Goal: Communication & Community: Answer question/provide support

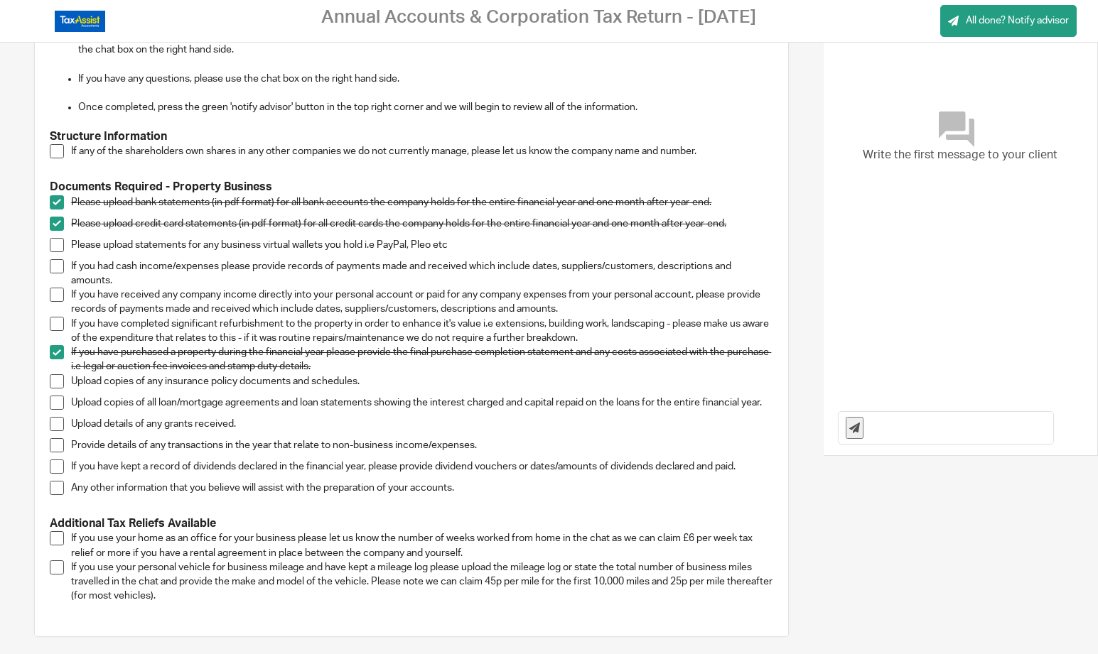
scroll to position [202, 0]
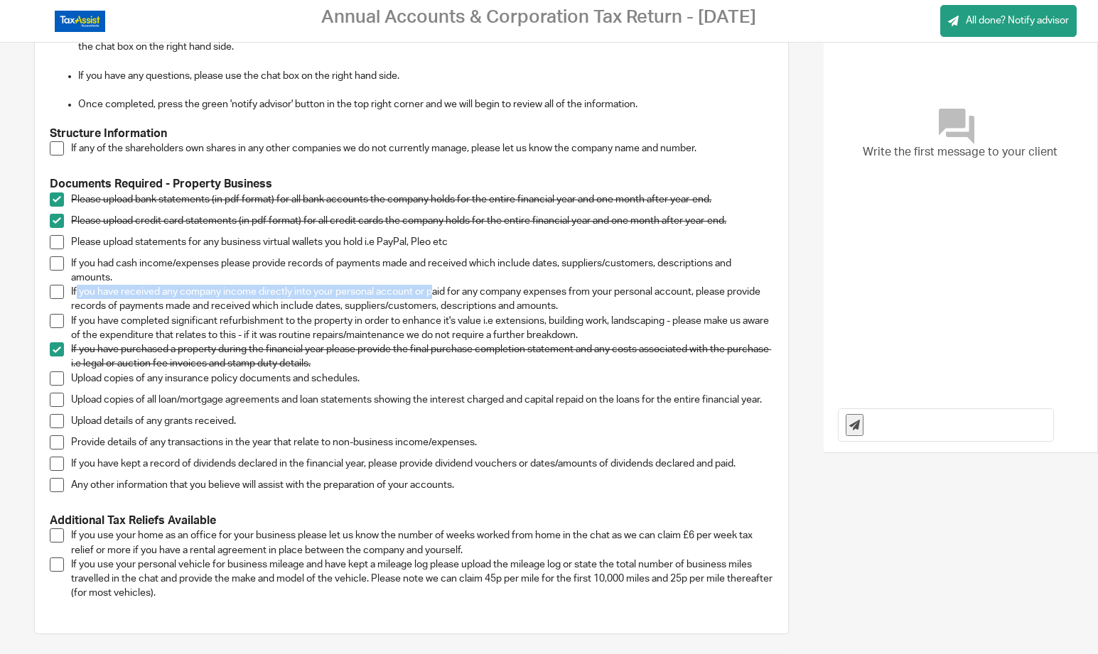
drag, startPoint x: 77, startPoint y: 291, endPoint x: 434, endPoint y: 286, distance: 356.7
click at [434, 286] on p "If you have received any company income directly into your personal account or …" at bounding box center [422, 299] width 702 height 29
click at [434, 288] on p "If you have received any company income directly into your personal account or …" at bounding box center [422, 299] width 702 height 29
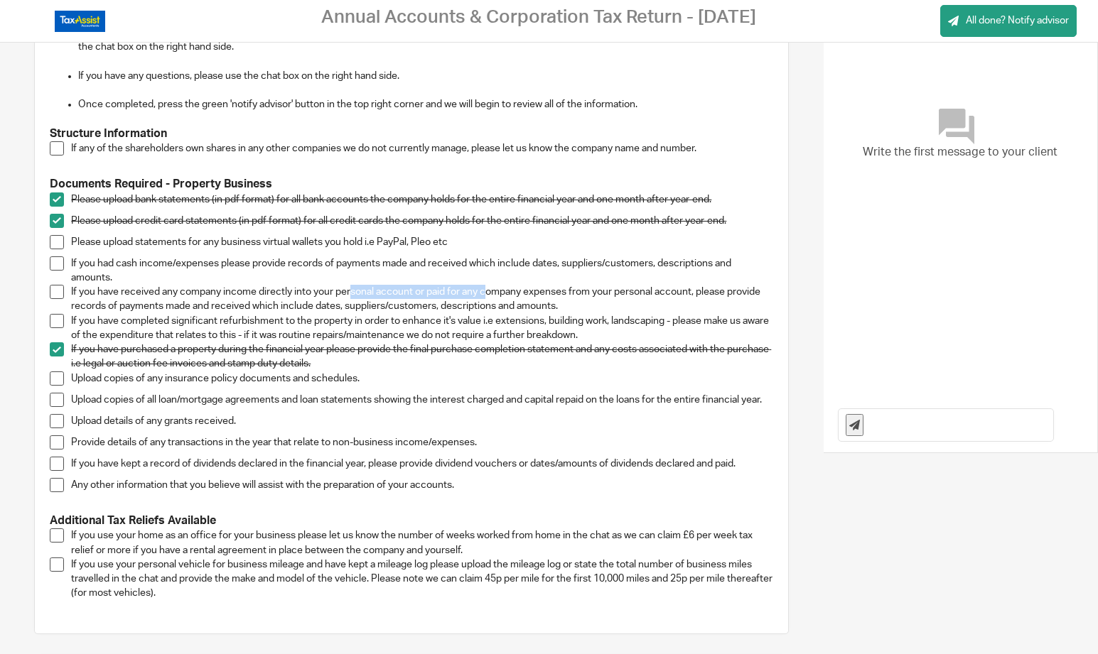
drag, startPoint x: 486, startPoint y: 284, endPoint x: 350, endPoint y: 294, distance: 136.1
click at [350, 294] on p "If you have received any company income directly into your personal account or …" at bounding box center [422, 299] width 702 height 29
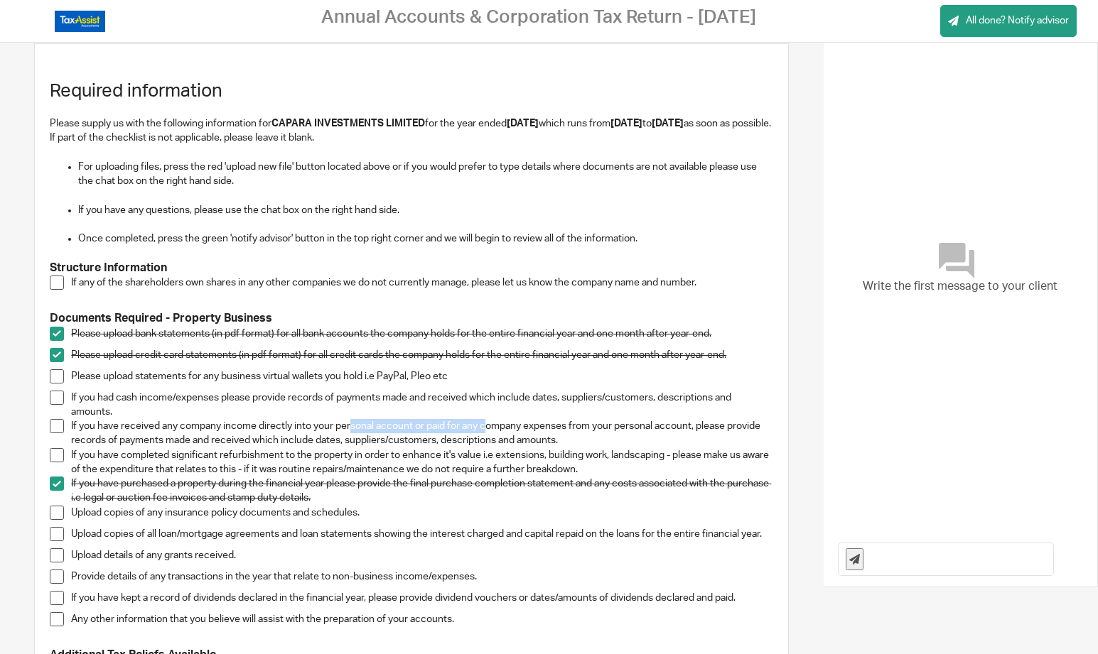
scroll to position [0, 0]
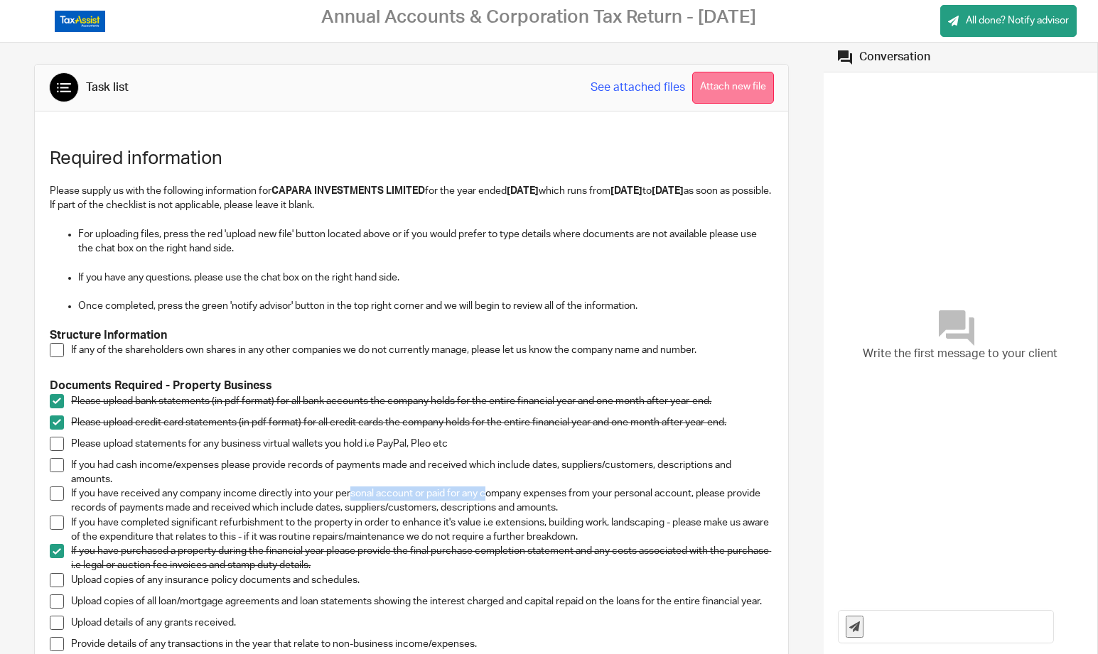
click at [728, 77] on button "Attach new file" at bounding box center [733, 88] width 82 height 32
click at [55, 489] on span at bounding box center [57, 494] width 14 height 14
click at [887, 629] on input "text" at bounding box center [961, 627] width 183 height 32
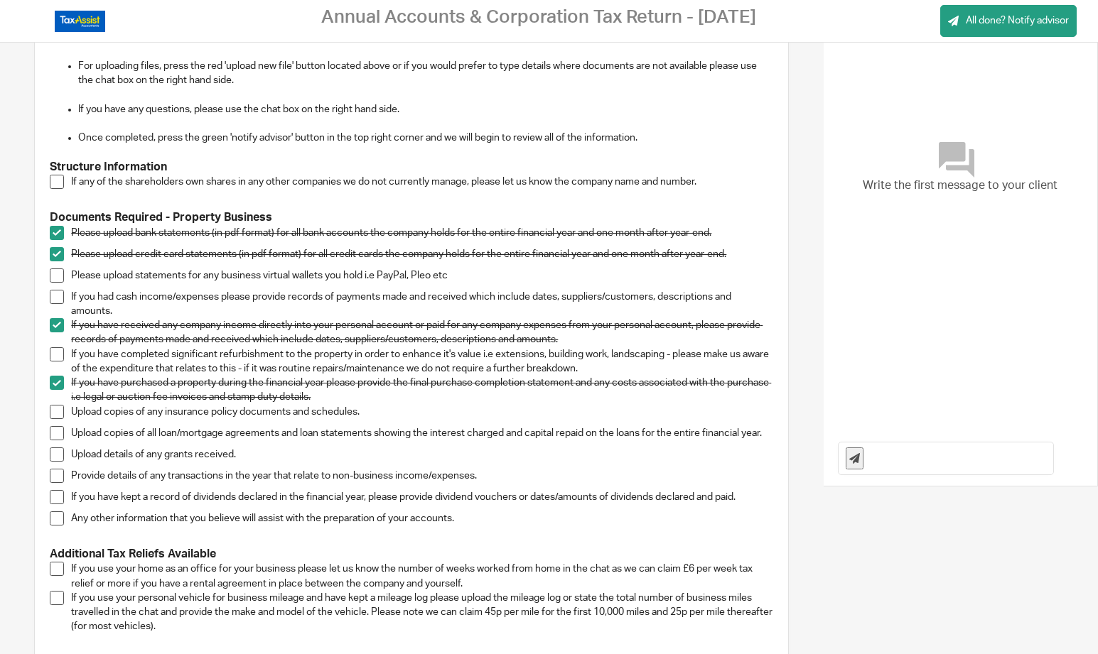
scroll to position [360, 0]
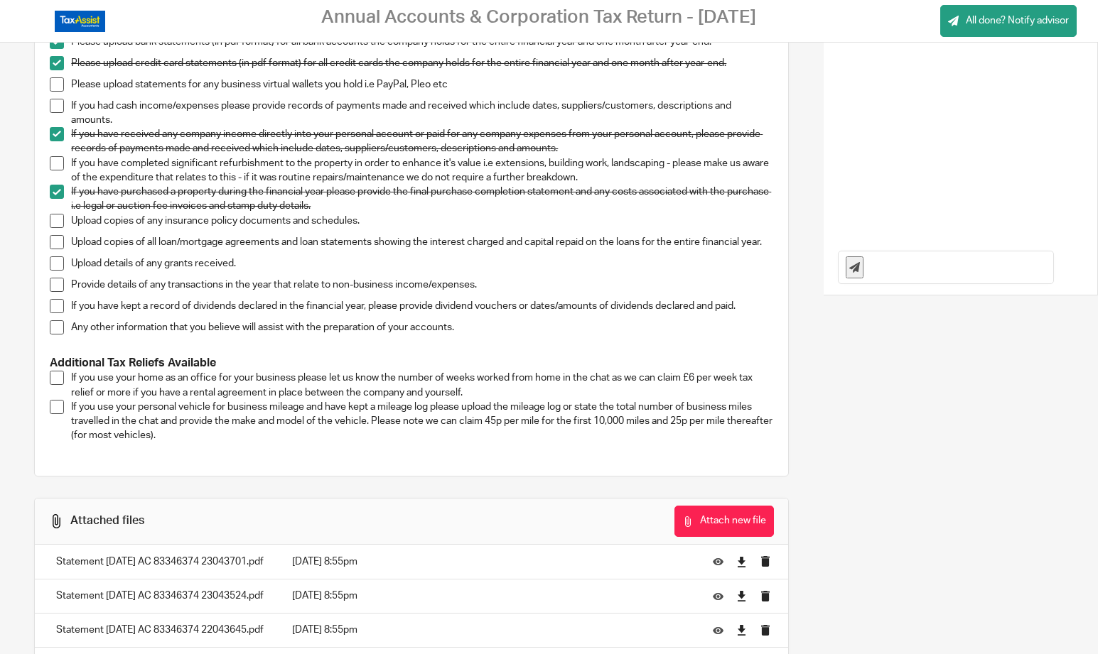
click at [894, 272] on input "text" at bounding box center [961, 268] width 183 height 32
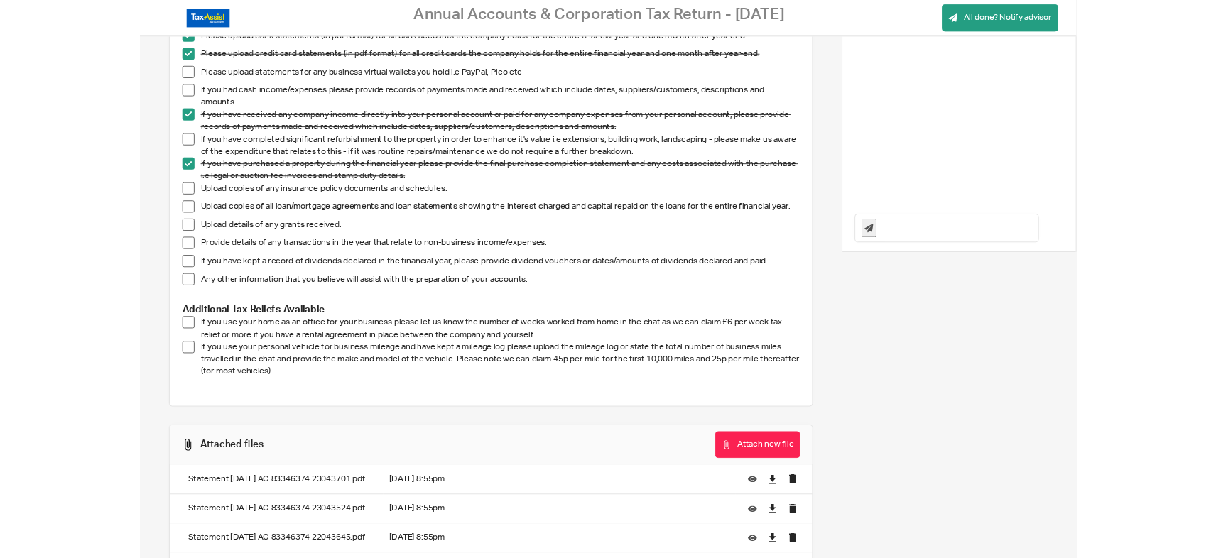
scroll to position [357, 0]
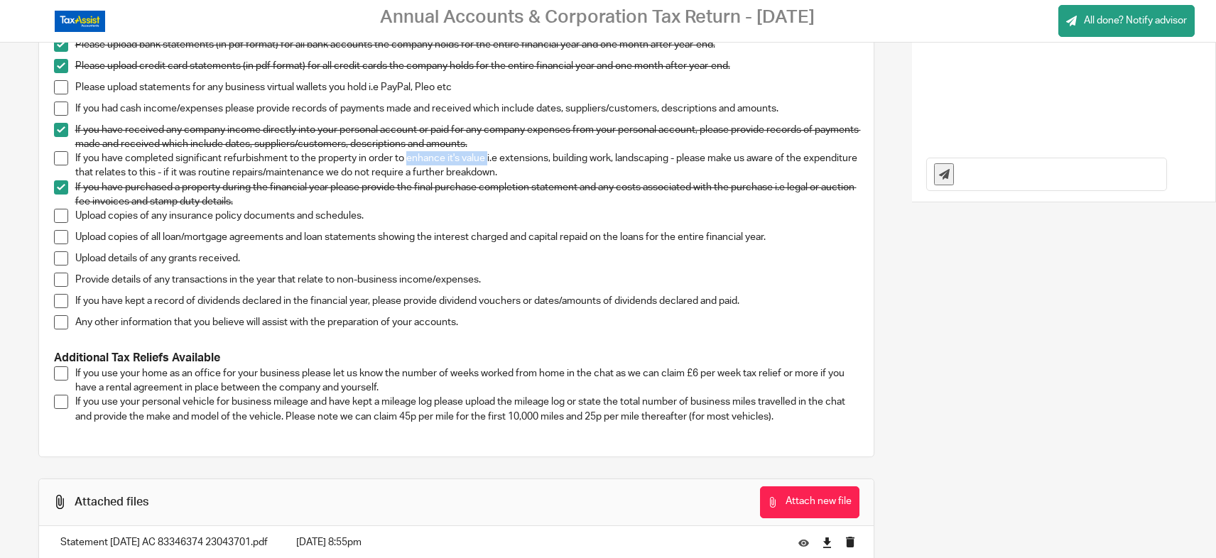
drag, startPoint x: 409, startPoint y: 156, endPoint x: 487, endPoint y: 154, distance: 78.2
click at [487, 154] on p "If you have completed significant refurbishment to the property in order to enh…" at bounding box center [467, 165] width 784 height 29
copy p "enhance it's value"
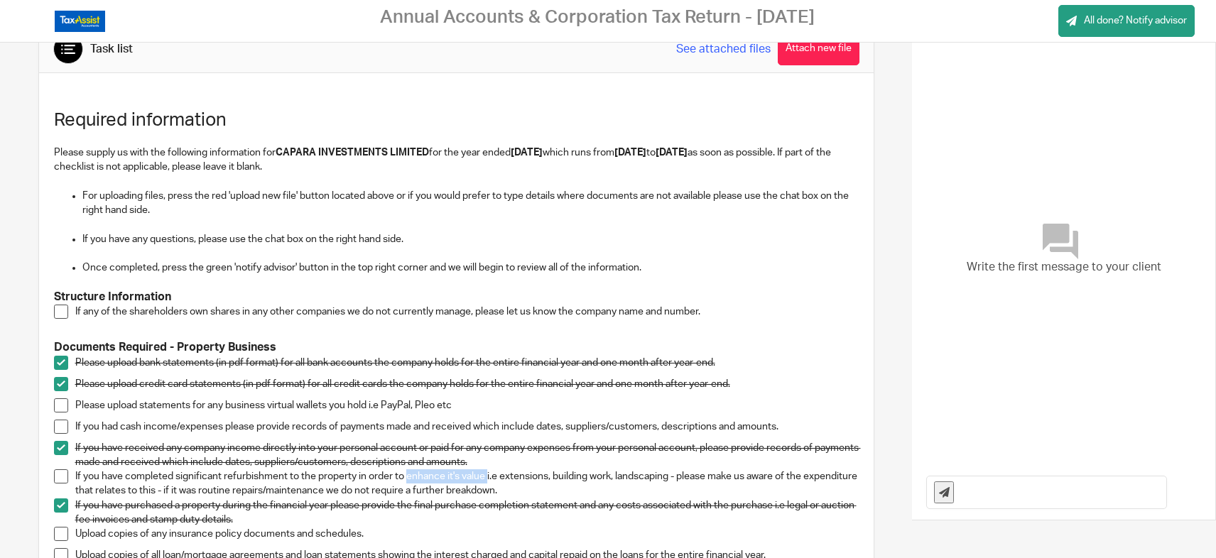
scroll to position [264, 0]
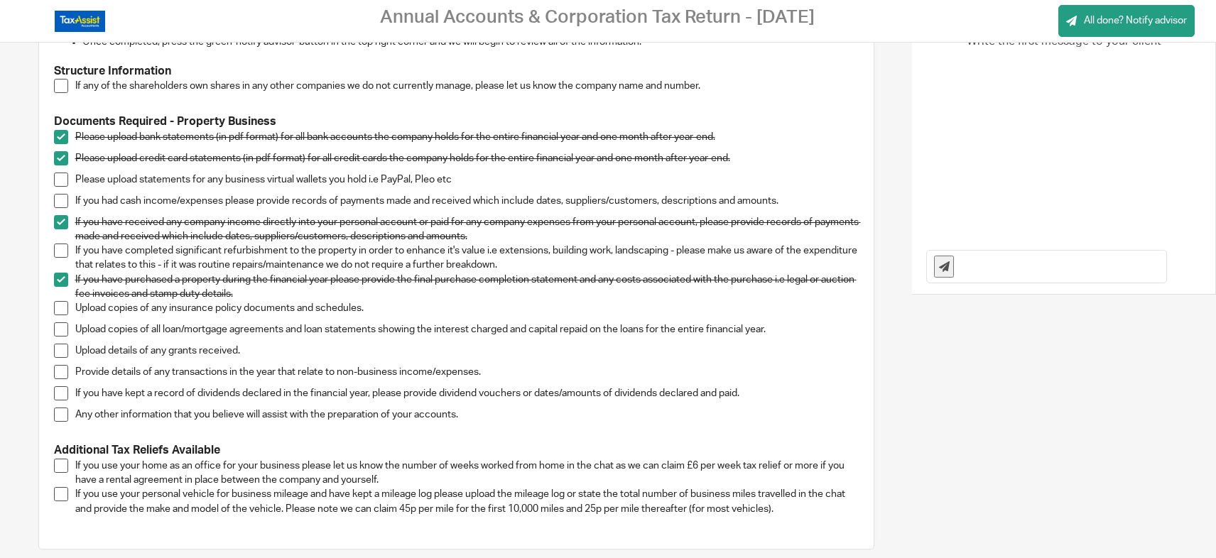
click at [1010, 254] on input "text" at bounding box center [1063, 267] width 205 height 32
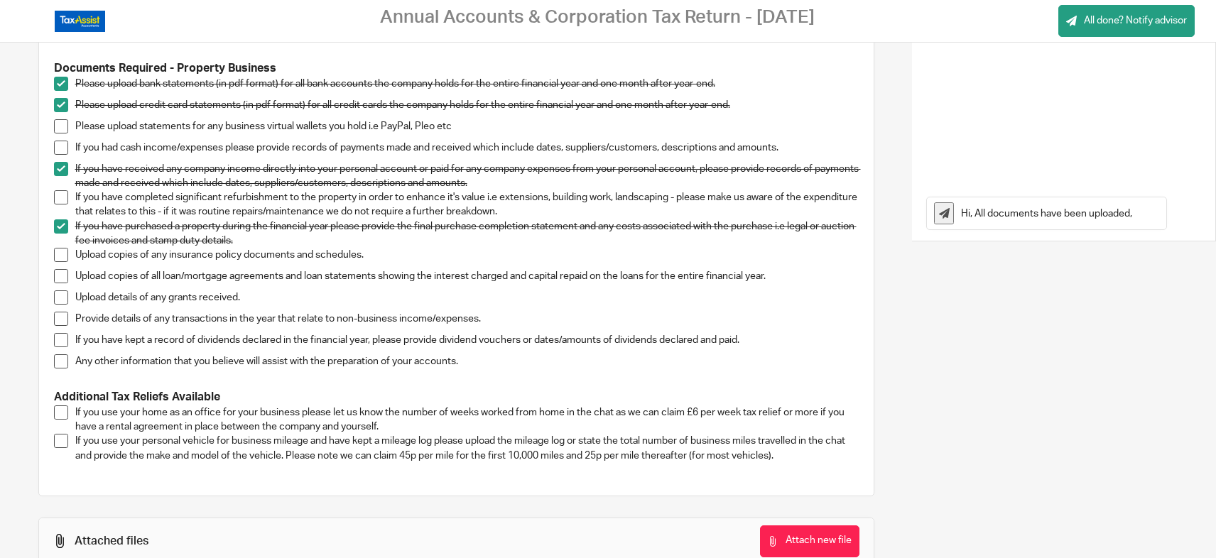
scroll to position [315, 0]
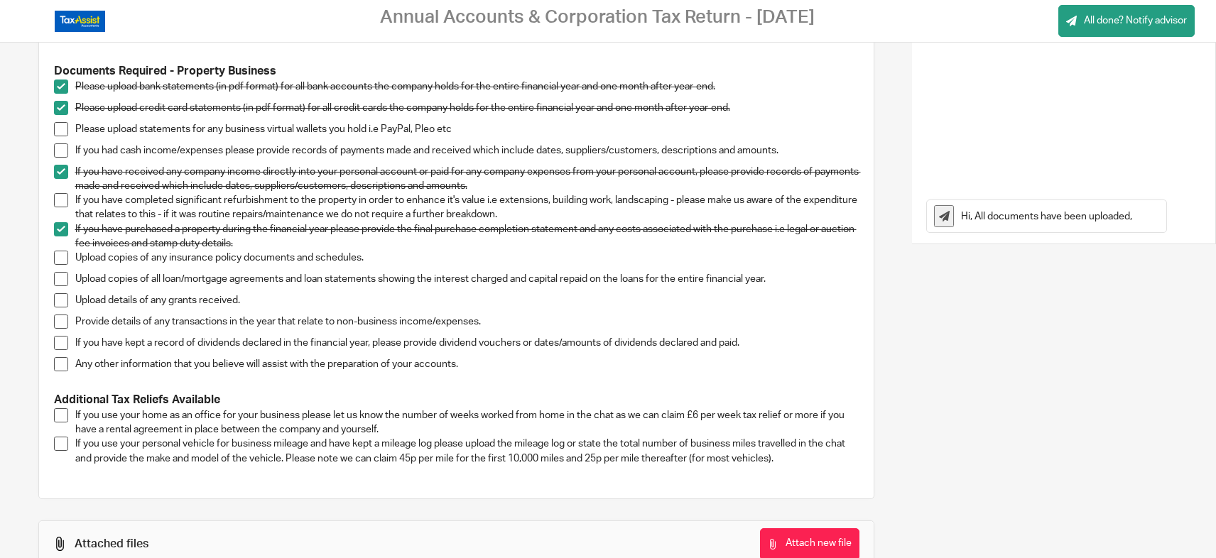
drag, startPoint x: 968, startPoint y: 214, endPoint x: 978, endPoint y: 212, distance: 9.3
click at [978, 212] on input "Hi, All documents have been uploaded," at bounding box center [1063, 216] width 205 height 32
type input "Hi Jay, All relevant documents have been uploaded,"
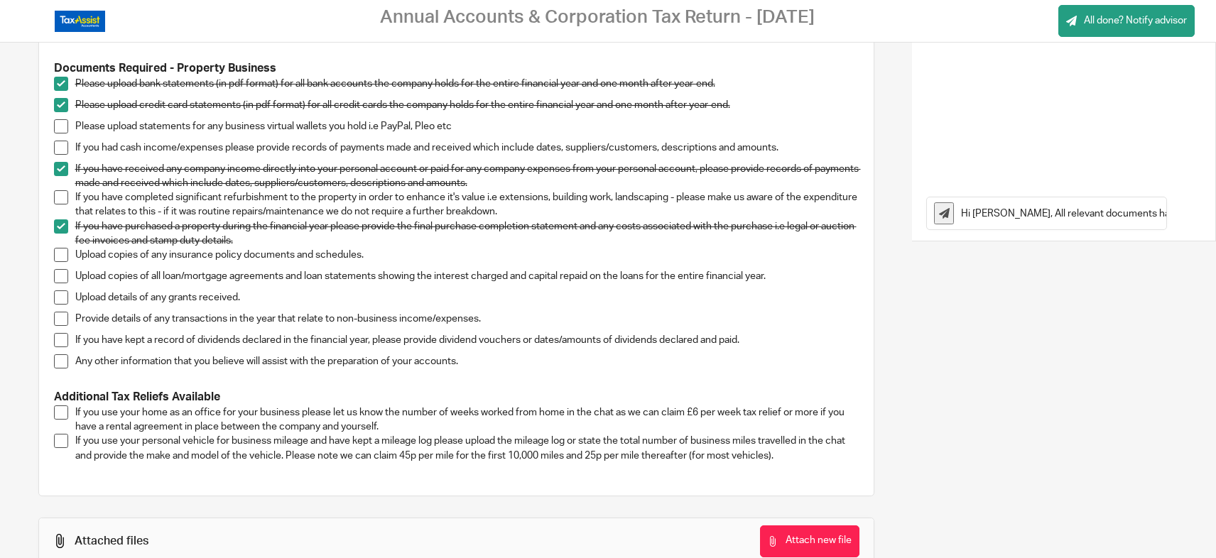
drag, startPoint x: 1155, startPoint y: 214, endPoint x: 917, endPoint y: 200, distance: 239.2
click at [917, 200] on div "Hi Jay, All relevant documents have been uploaded," at bounding box center [1063, 213] width 303 height 55
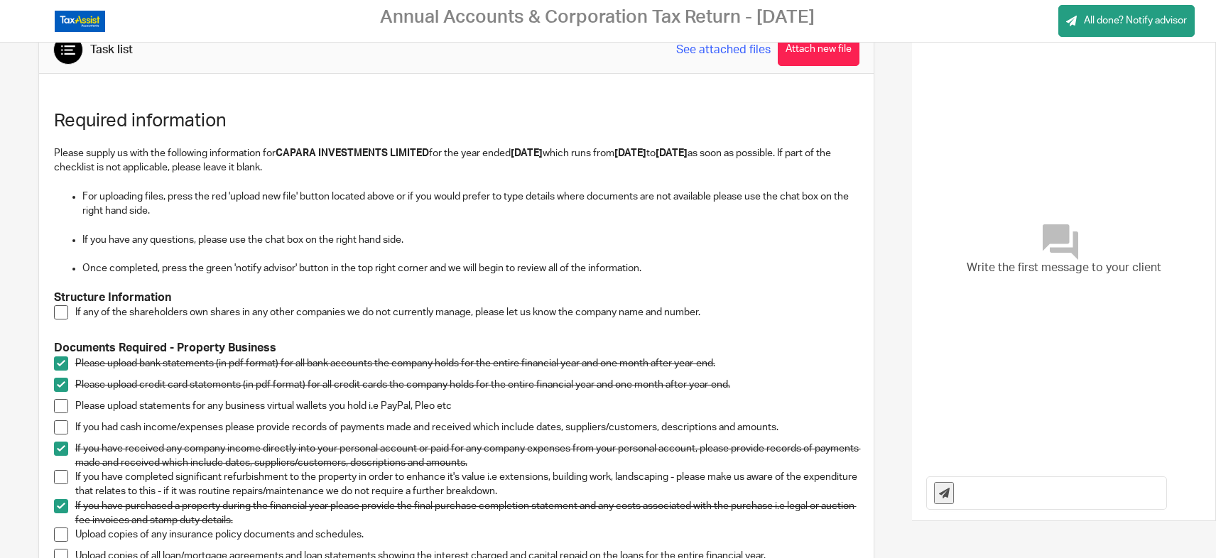
scroll to position [140, 0]
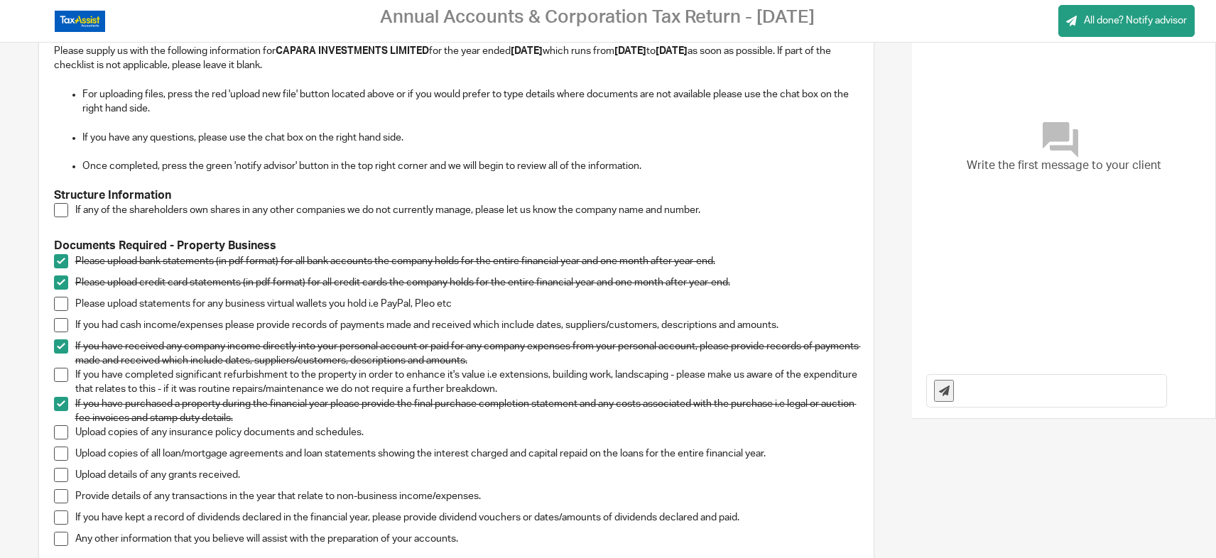
click at [965, 386] on input "text" at bounding box center [1063, 391] width 205 height 32
paste input "Hi Ja, All relevant documents have been uploaded. With regards to income, we ar…"
drag, startPoint x: 1018, startPoint y: 391, endPoint x: 808, endPoint y: 396, distance: 209.7
click at [976, 392] on input "Hi Ja, All relevant documents have been uploaded. With regards to income, we ar…" at bounding box center [1063, 391] width 205 height 32
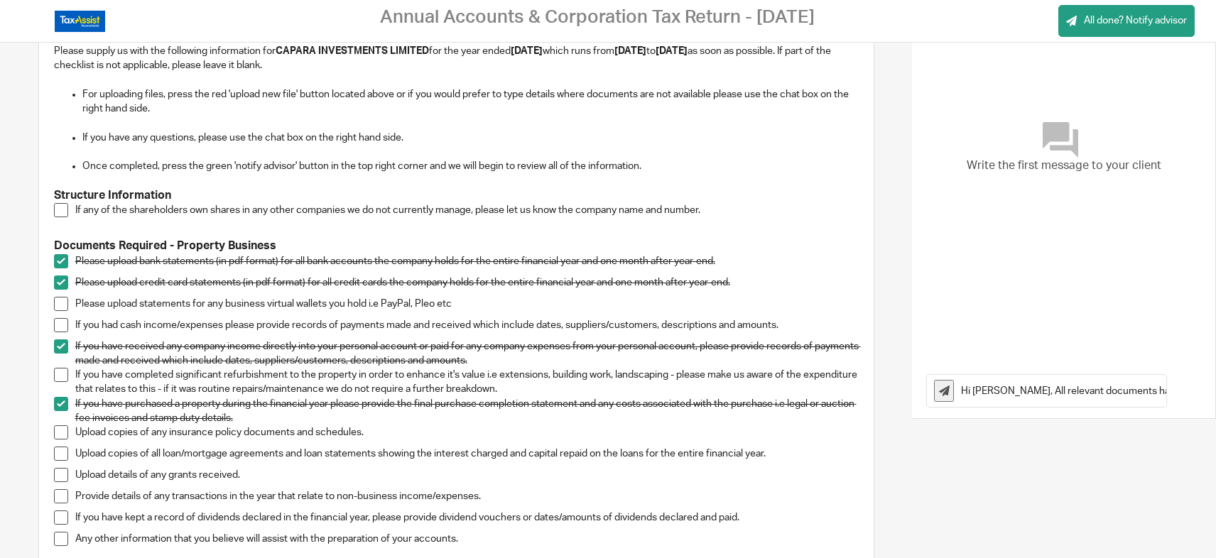
drag, startPoint x: 1020, startPoint y: 385, endPoint x: 1180, endPoint y: 393, distance: 159.4
click at [1097, 394] on div "Hi Jay, All relevant documents have been uploaded. With regards to income, we a…" at bounding box center [1063, 391] width 303 height 55
drag, startPoint x: 1121, startPoint y: 391, endPoint x: 1203, endPoint y: 399, distance: 82.2
click at [1097, 387] on html "Annual Accounts & Corporation Tax Return - January 31, 2025 All done? Notify ad…" at bounding box center [608, 279] width 1216 height 558
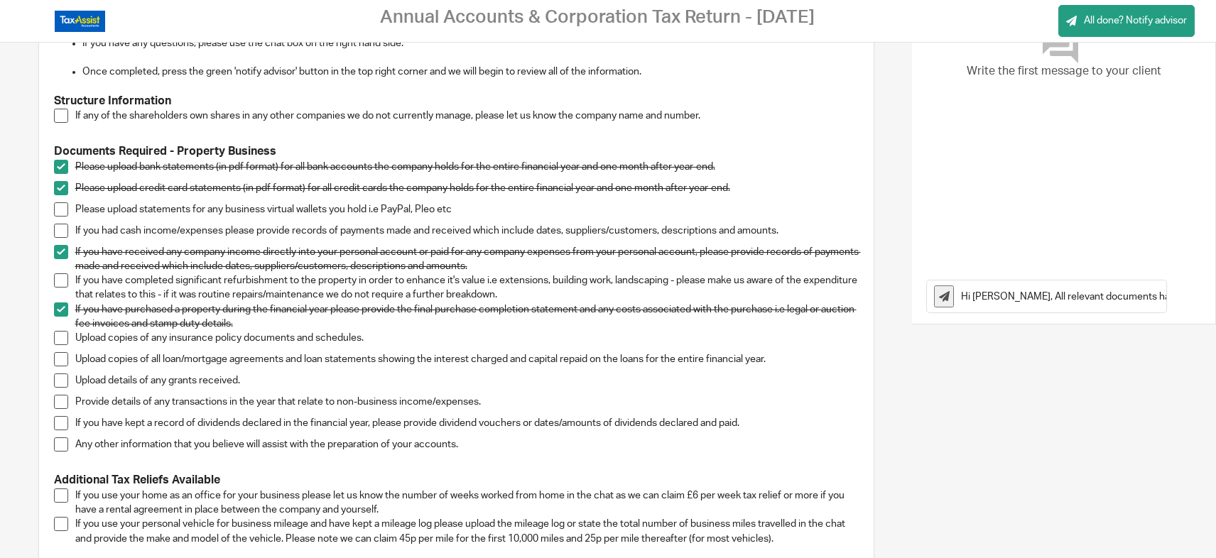
scroll to position [0, 0]
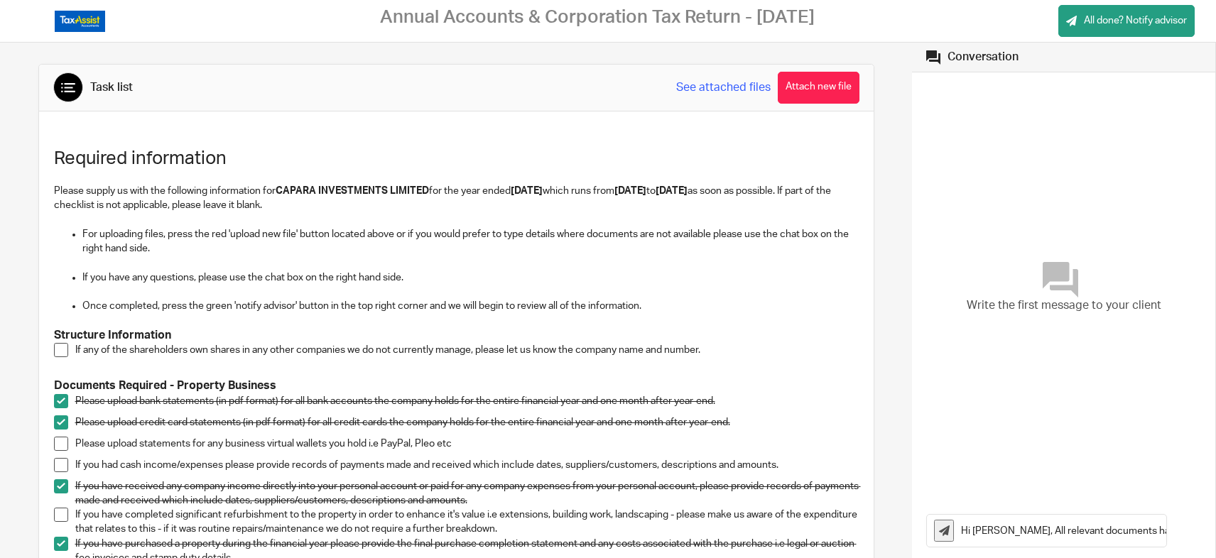
click at [978, 531] on input "Hi Jay, All relevant documents have been uploaded. With regards to income, we a…" at bounding box center [1063, 531] width 205 height 32
drag, startPoint x: 1074, startPoint y: 529, endPoint x: 1261, endPoint y: 531, distance: 186.2
click at [1097, 531] on html "Annual Accounts & Corporation Tax Return - January 31, 2025 All done? Notify ad…" at bounding box center [608, 279] width 1216 height 558
click at [1097, 532] on input "Hi Jaz, All relevant documents have been uploaded. With regards to income, we a…" at bounding box center [1063, 531] width 205 height 32
click at [1097, 530] on input "Hi Jaz, All relevant documents have been uploaded. With regards to income, we a…" at bounding box center [1063, 531] width 205 height 32
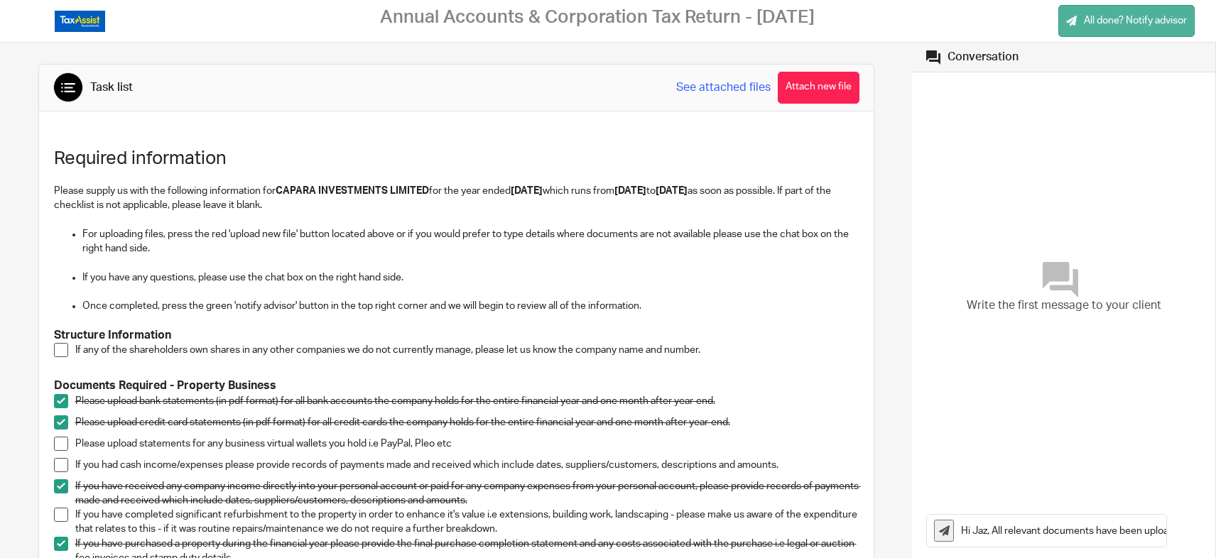
click at [1097, 20] on span "All done? Notify advisor" at bounding box center [1135, 21] width 103 height 14
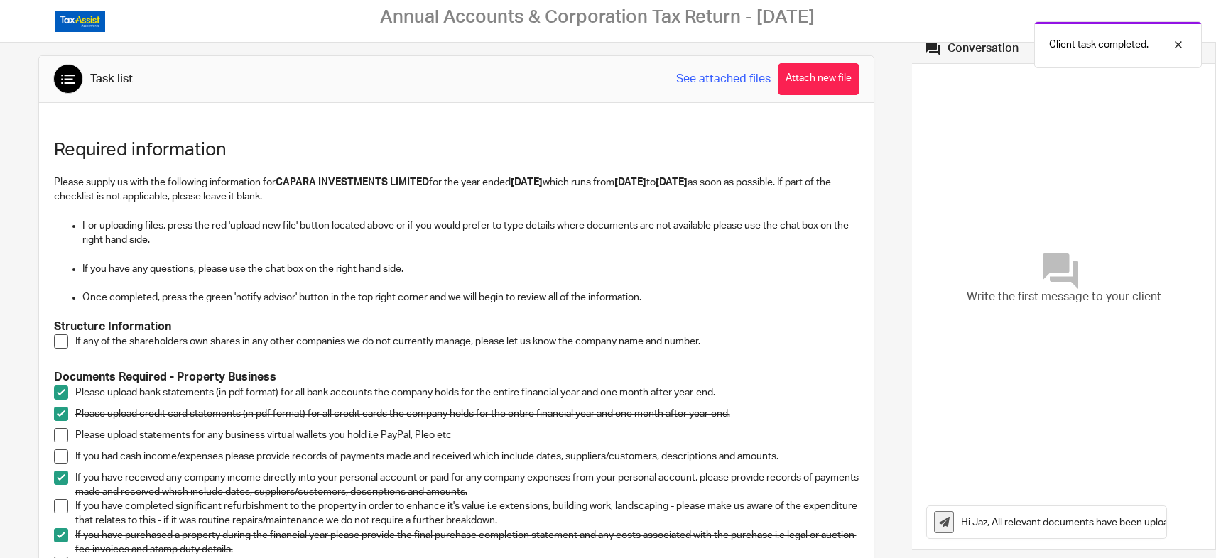
scroll to position [11, 0]
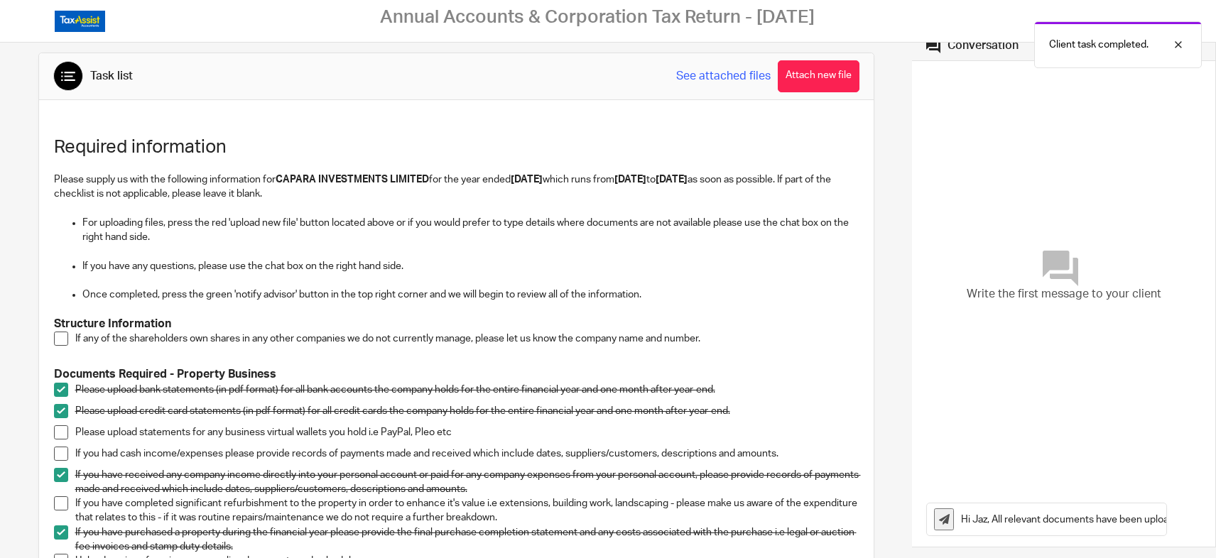
click at [62, 497] on span at bounding box center [61, 504] width 14 height 14
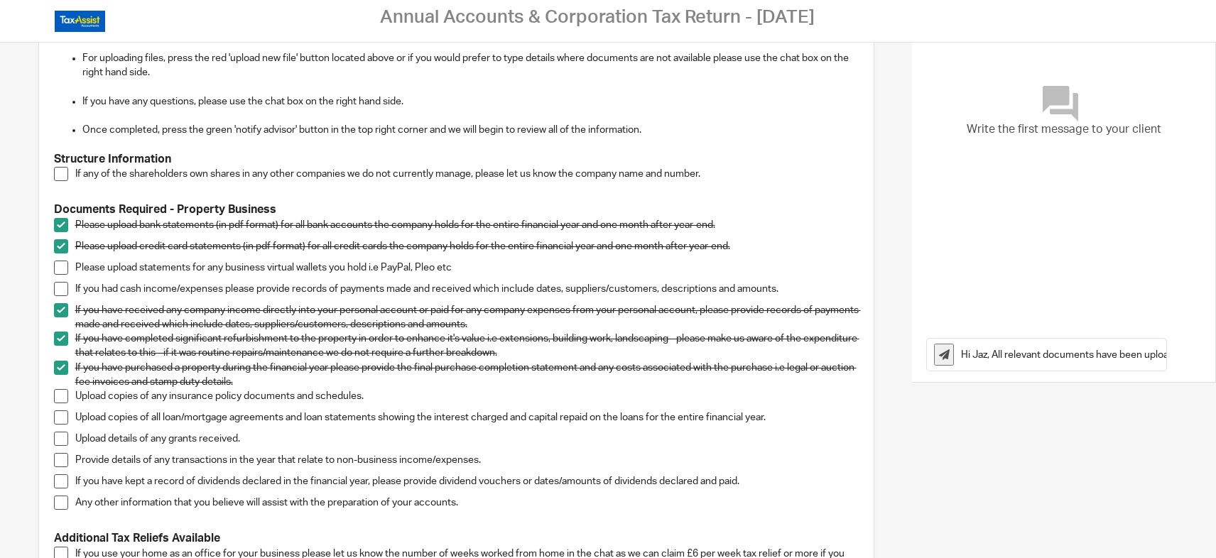
scroll to position [173, 0]
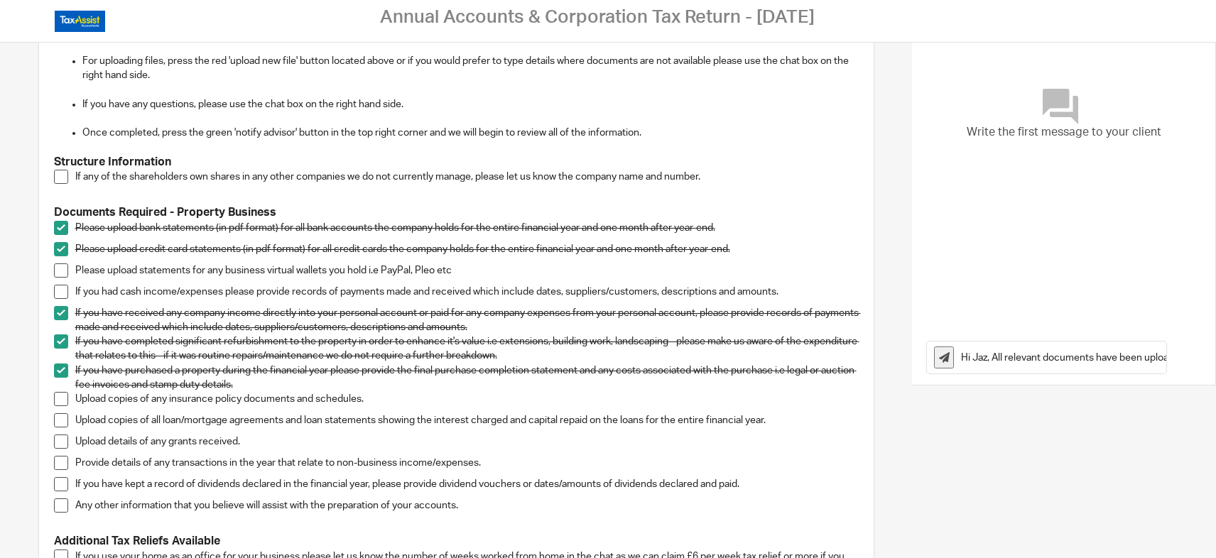
click at [60, 289] on span at bounding box center [61, 292] width 14 height 14
drag, startPoint x: 966, startPoint y: 360, endPoint x: 1148, endPoint y: 360, distance: 181.9
click at [1097, 355] on div "Hi Jaz, All relevant documents have been uploaded. With regards to income, we a…" at bounding box center [1063, 357] width 303 height 55
click at [1097, 361] on input "Hi Jaz, All relevant documents have been uploaded. With regards to income, we a…" at bounding box center [1063, 358] width 205 height 32
drag, startPoint x: 1028, startPoint y: 359, endPoint x: 1155, endPoint y: 355, distance: 127.2
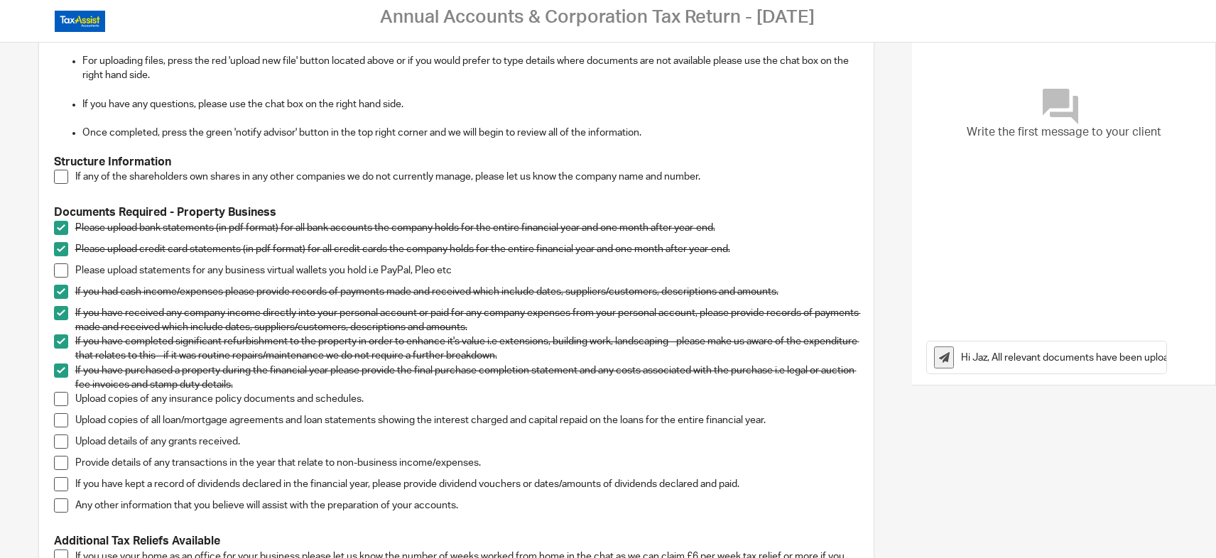
click at [1097, 355] on input "Hi Jaz, All relevant documents have been uploaded. With regards to income, we a…" at bounding box center [1063, 358] width 205 height 32
click at [1097, 357] on input "Hi Jaz, All relevant documents have been uploaded. With regards to income, we a…" at bounding box center [1063, 358] width 205 height 32
drag, startPoint x: 1049, startPoint y: 355, endPoint x: 1188, endPoint y: 365, distance: 139.7
click at [1097, 365] on div "Hi Jaz, All relevant documents have been uploaded. With regards to income, we a…" at bounding box center [1063, 357] width 303 height 55
click at [1097, 360] on input "Hi Jaz, All relevant documents have been uploaded. With regards to income, we a…" at bounding box center [1063, 358] width 205 height 32
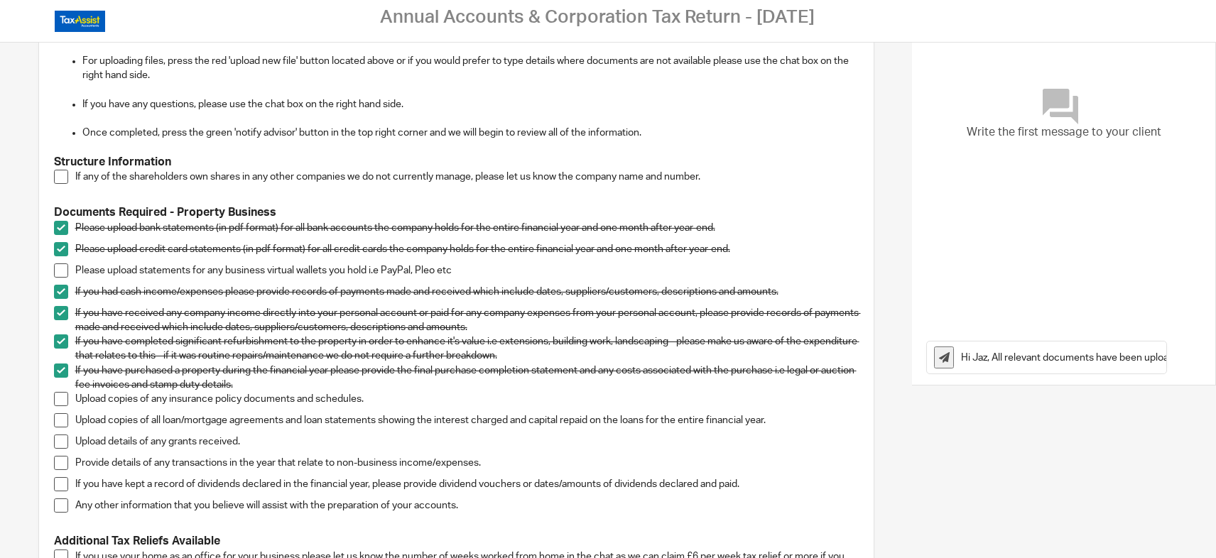
drag, startPoint x: 981, startPoint y: 356, endPoint x: 924, endPoint y: 359, distance: 56.9
click at [927, 359] on div "Hi Jaz, All relevant documents have been uploaded. With regards to income, we a…" at bounding box center [1046, 358] width 239 height 32
click at [961, 354] on input "Hi Jaz, All relevant documents have been uploaded. With regards to income, we a…" at bounding box center [1063, 358] width 205 height 32
drag, startPoint x: 955, startPoint y: 356, endPoint x: 1262, endPoint y: 367, distance: 307.1
click at [1097, 367] on html "Annual Accounts & Corporation Tax Return - January 31, 2025 Upload file Drag & …" at bounding box center [608, 279] width 1216 height 558
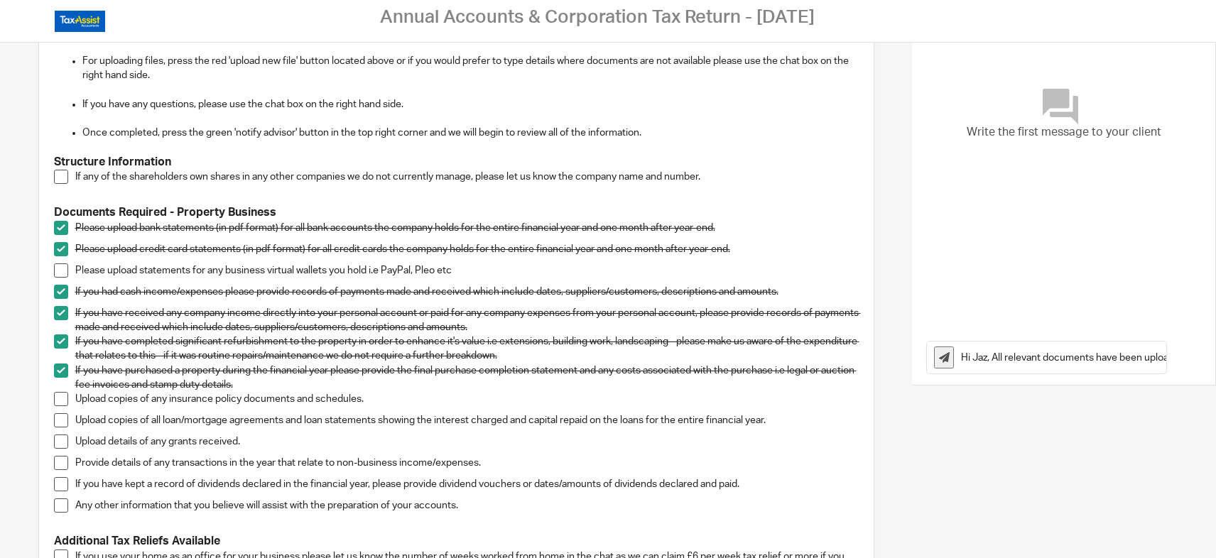
click at [993, 360] on input "Hi Jaz, All relevant documents have been uploaded. With regards to income, we a…" at bounding box center [1063, 358] width 205 height 32
drag, startPoint x: 1150, startPoint y: 360, endPoint x: 873, endPoint y: 357, distance: 277.8
paste input "now been uploaded. In terms of income, we are receiving £1,500 per month from p…"
drag, startPoint x: 1135, startPoint y: 360, endPoint x: 842, endPoint y: 357, distance: 293.5
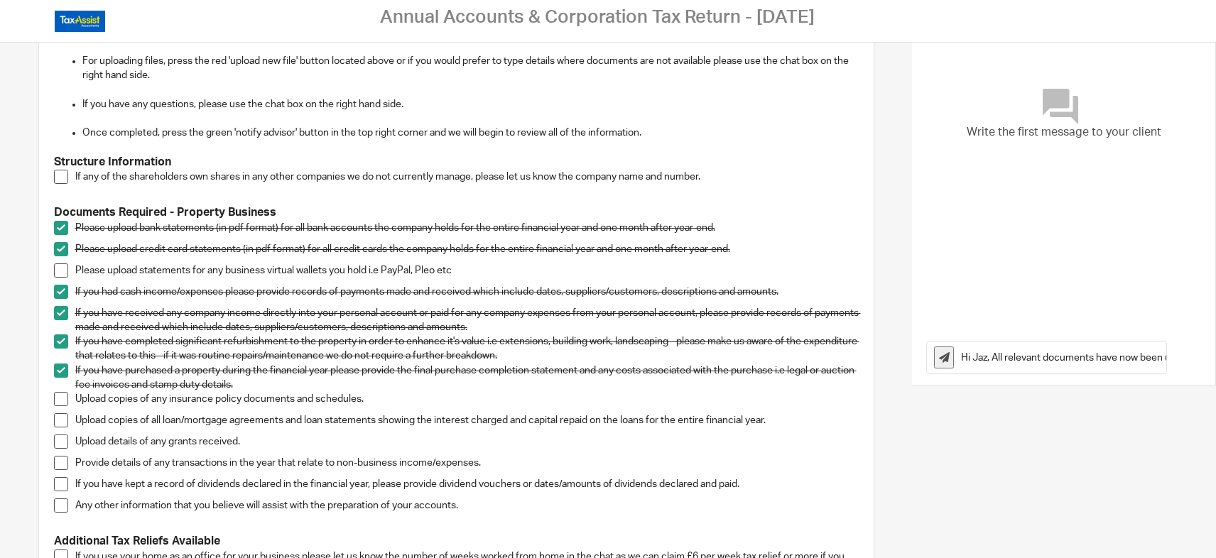
click at [1000, 357] on input "Hi Jaz, All relevant documents have now been uploaded. In terms of income, we a…" at bounding box center [1063, 358] width 205 height 32
drag, startPoint x: 1141, startPoint y: 357, endPoint x: 1017, endPoint y: 362, distance: 124.4
click at [1017, 362] on input "Hi Jaz, All relevant documents have now been uploaded. In terms of income, we a…" at bounding box center [1063, 358] width 205 height 32
type input "Hi Jaz, All relevant documents have now been uploaded. In terms of income, we a…"
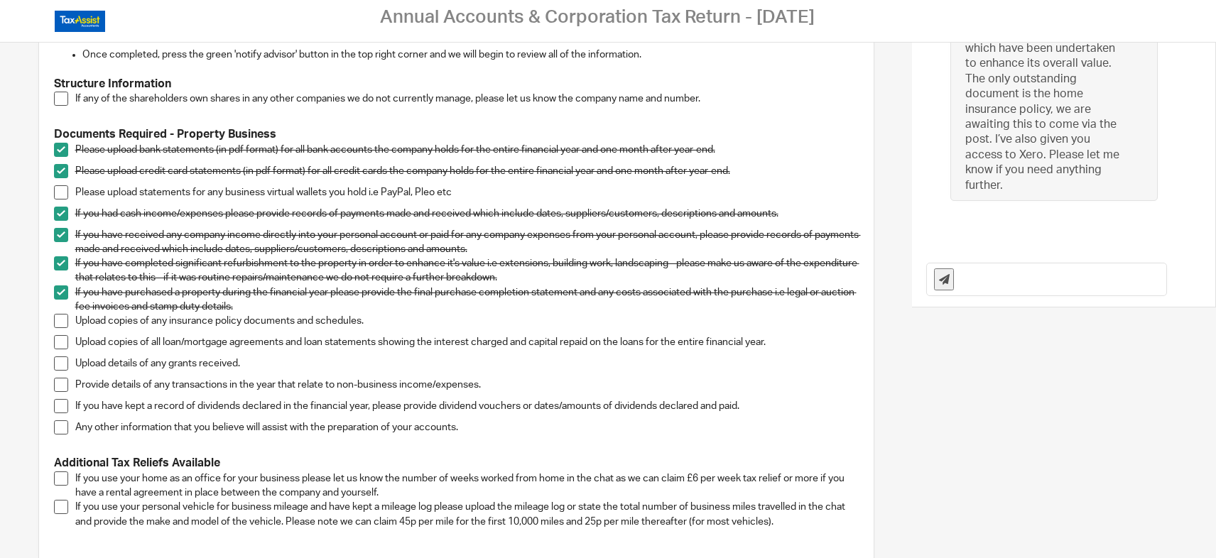
scroll to position [1258, 0]
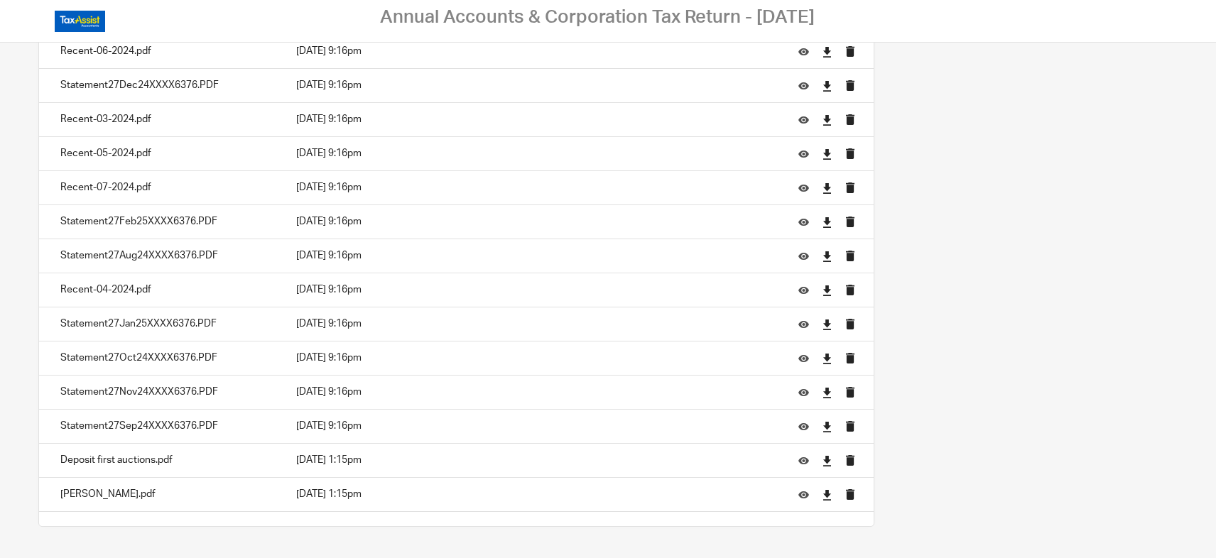
click at [81, 490] on p "Mike Beck.pdf" at bounding box center [163, 494] width 207 height 14
click at [342, 490] on p "21 Sep 2025 1:15pm" at bounding box center [536, 494] width 481 height 14
click at [800, 491] on icon at bounding box center [804, 495] width 11 height 11
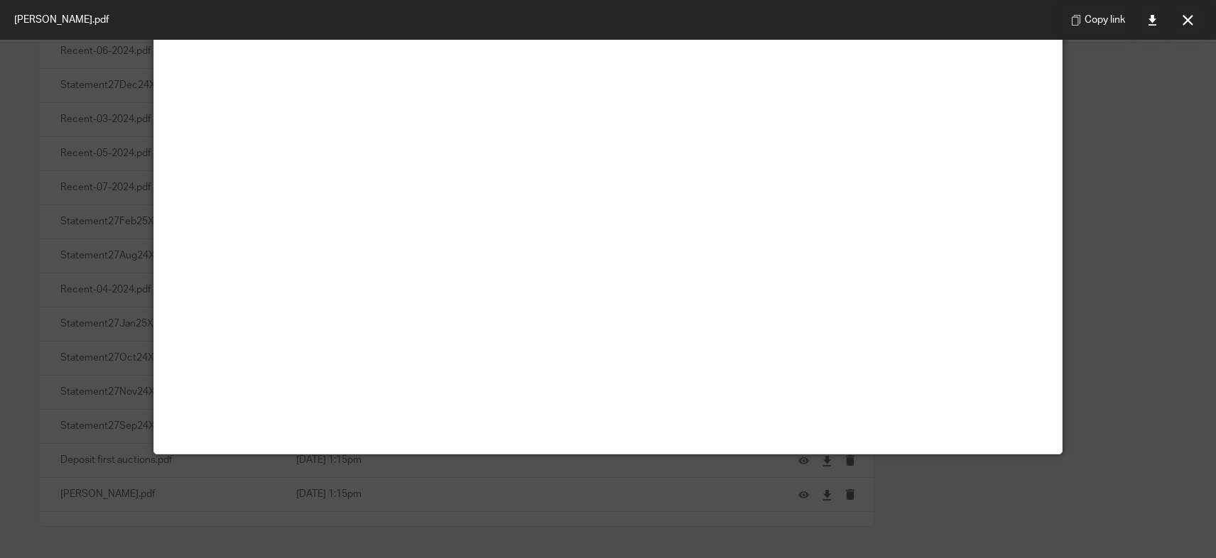
scroll to position [0, 0]
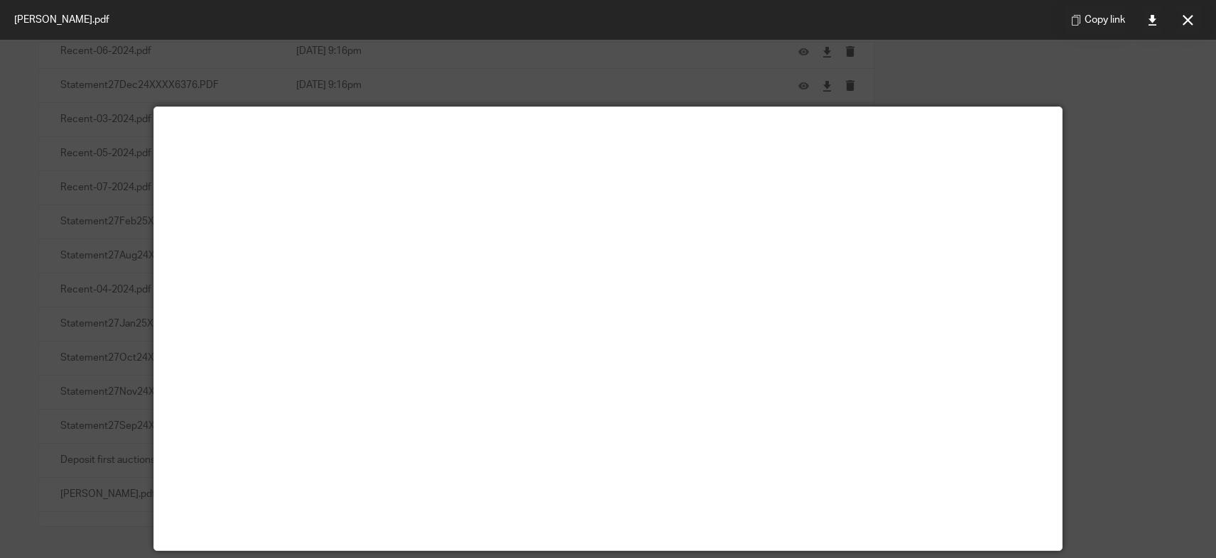
click at [1097, 109] on div at bounding box center [608, 279] width 1216 height 558
click at [1097, 20] on icon at bounding box center [1188, 20] width 11 height 11
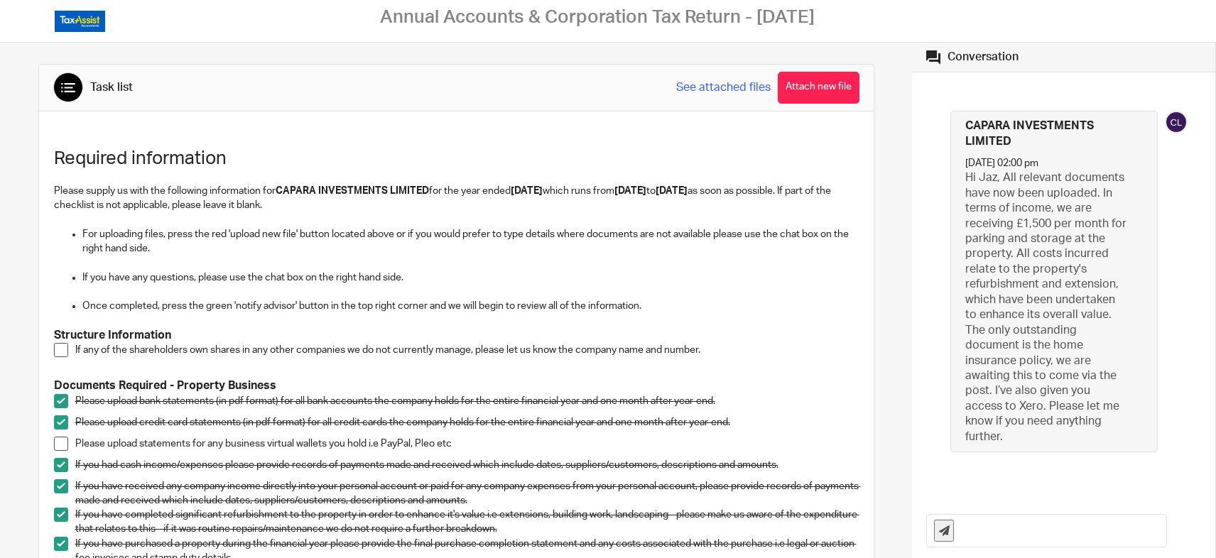
scroll to position [3, 0]
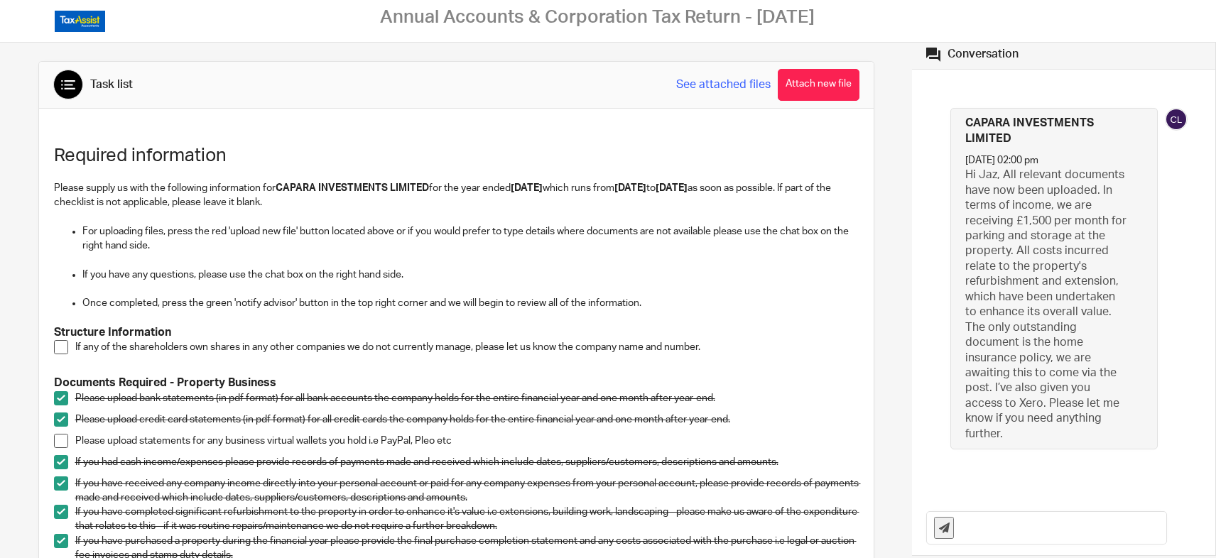
click at [966, 529] on input "text" at bounding box center [1063, 528] width 205 height 32
type input "P"
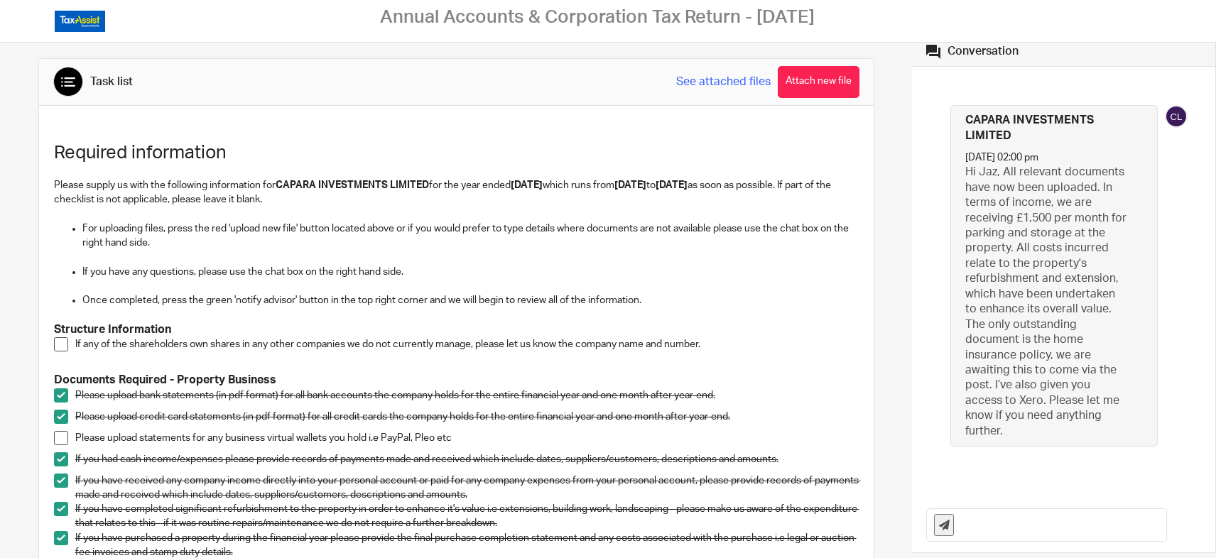
scroll to position [124, 0]
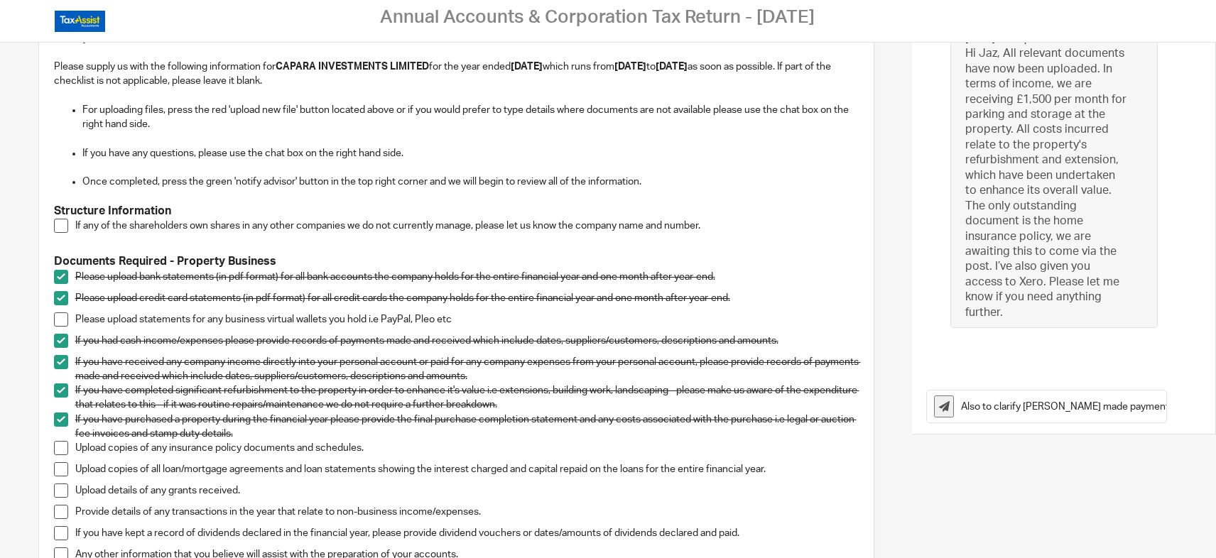
drag, startPoint x: 1144, startPoint y: 408, endPoint x: 1126, endPoint y: 404, distance: 18.1
click at [1097, 404] on input "Also to clarify Amarjit made payments to" at bounding box center [1063, 407] width 205 height 32
drag, startPoint x: 1148, startPoint y: 409, endPoint x: 1163, endPoint y: 411, distance: 15.1
click at [1097, 411] on div "Also to clarify Amarjit made payments before the bank accounts was set up" at bounding box center [1063, 406] width 303 height 55
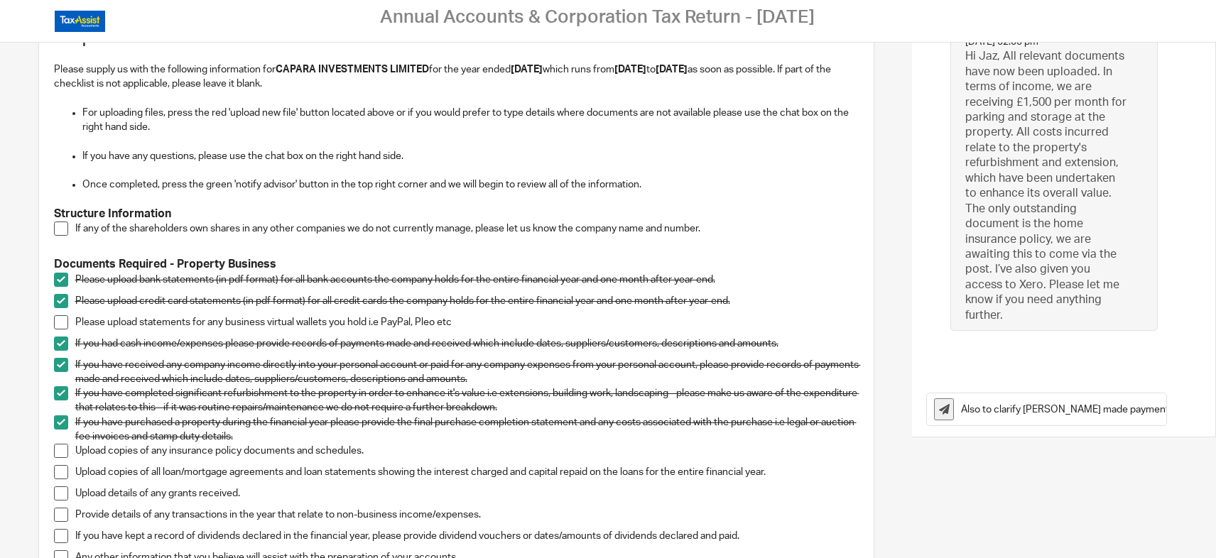
paste input "31,700 – Auction deposit £5,000 – Reservation fee (as shown on the auction stat…"
drag, startPoint x: 1064, startPoint y: 410, endPoint x: 1163, endPoint y: 414, distance: 98.8
click at [1097, 414] on div "Also to clarify Amarjit made payments before the bank accounts was set up.31,70…" at bounding box center [1063, 409] width 303 height 55
click at [1097, 412] on input "Also to clarify Amarjit made payments before the bank accounts was set up.31,70…" at bounding box center [1063, 410] width 205 height 32
type input "Also to clarify Amarjit made payments before the bank accounts was set up.31,70…"
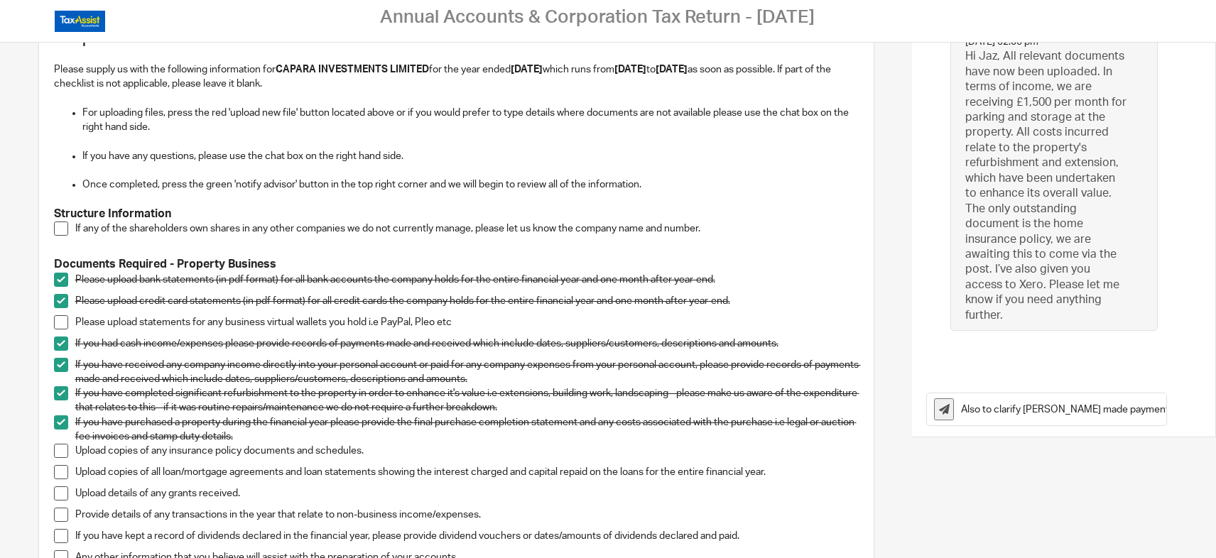
click at [939, 409] on icon at bounding box center [944, 409] width 11 height 11
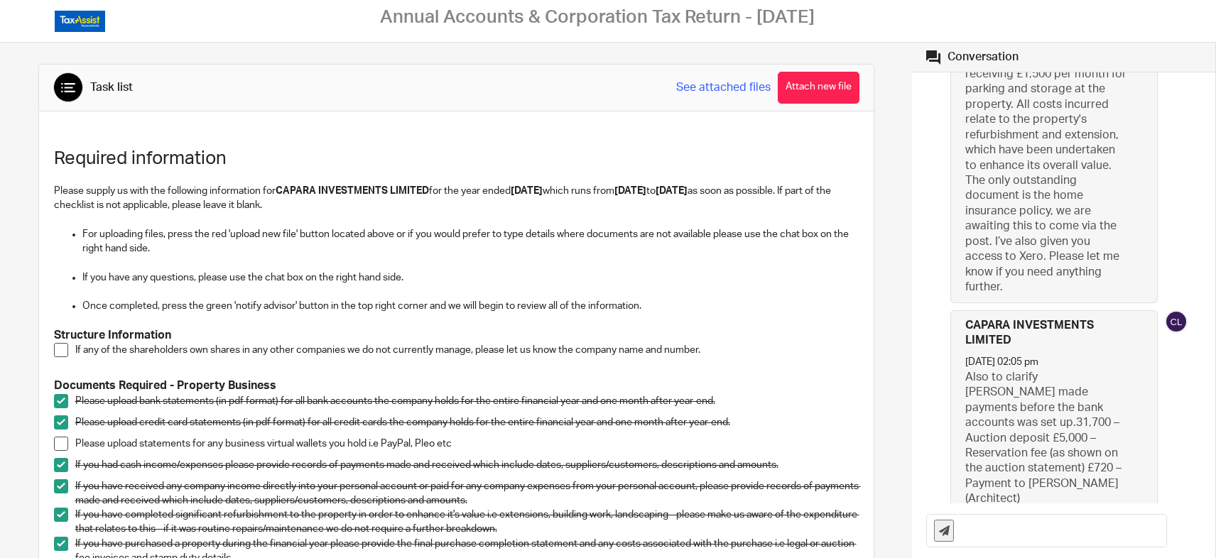
scroll to position [204, 0]
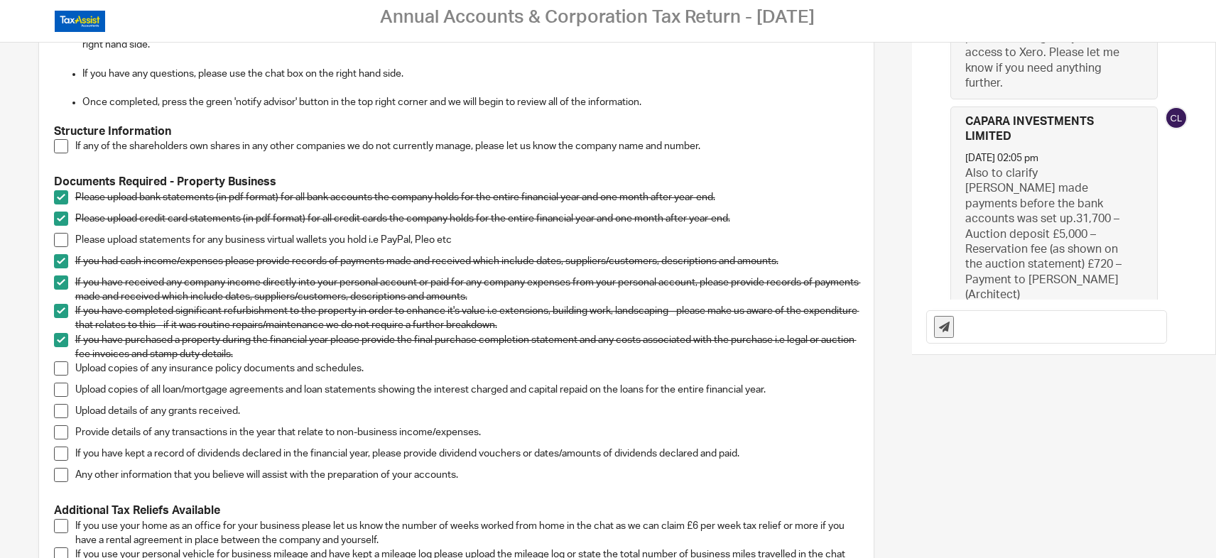
click at [967, 254] on p "Also to clarify Amarjit made payments before the bank accounts was set up.31,70…" at bounding box center [1047, 234] width 163 height 137
click at [966, 255] on p "Also to clarify Amarjit made payments before the bank accounts was set up.31,70…" at bounding box center [1047, 234] width 163 height 137
click at [966, 254] on p "Also to clarify Amarjit made payments before the bank accounts was set up.31,70…" at bounding box center [1047, 234] width 163 height 137
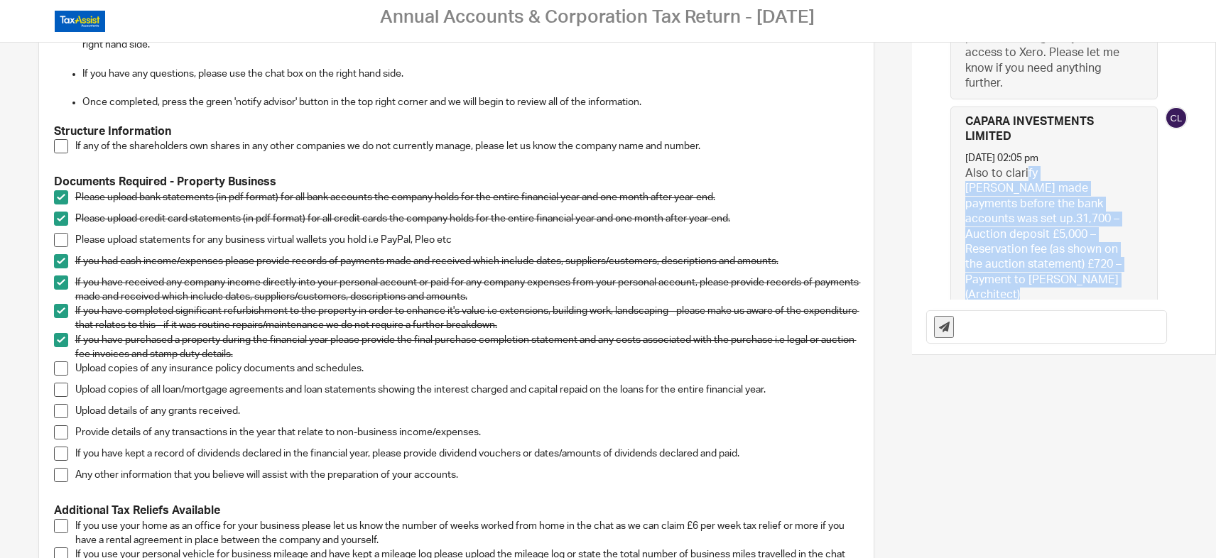
click at [966, 254] on p "Also to clarify Amarjit made payments before the bank accounts was set up.31,70…" at bounding box center [1047, 234] width 163 height 137
click at [966, 252] on p "Also to clarify Amarjit made payments before the bank accounts was set up.31,70…" at bounding box center [1047, 234] width 163 height 137
click at [966, 253] on p "Also to clarify Amarjit made payments before the bank accounts was set up.31,70…" at bounding box center [1047, 234] width 163 height 137
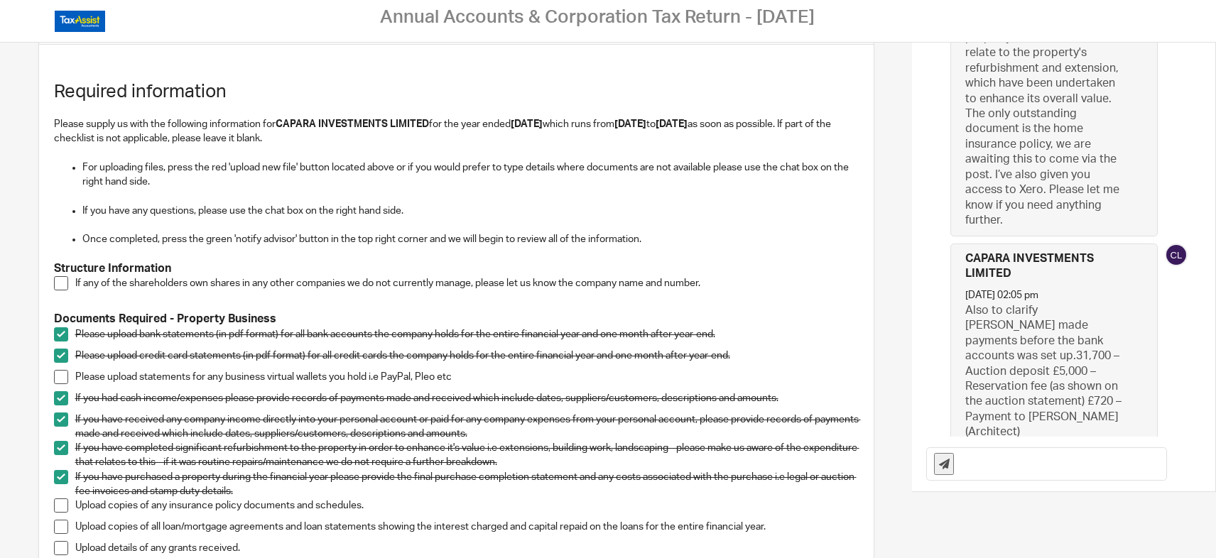
scroll to position [70, 0]
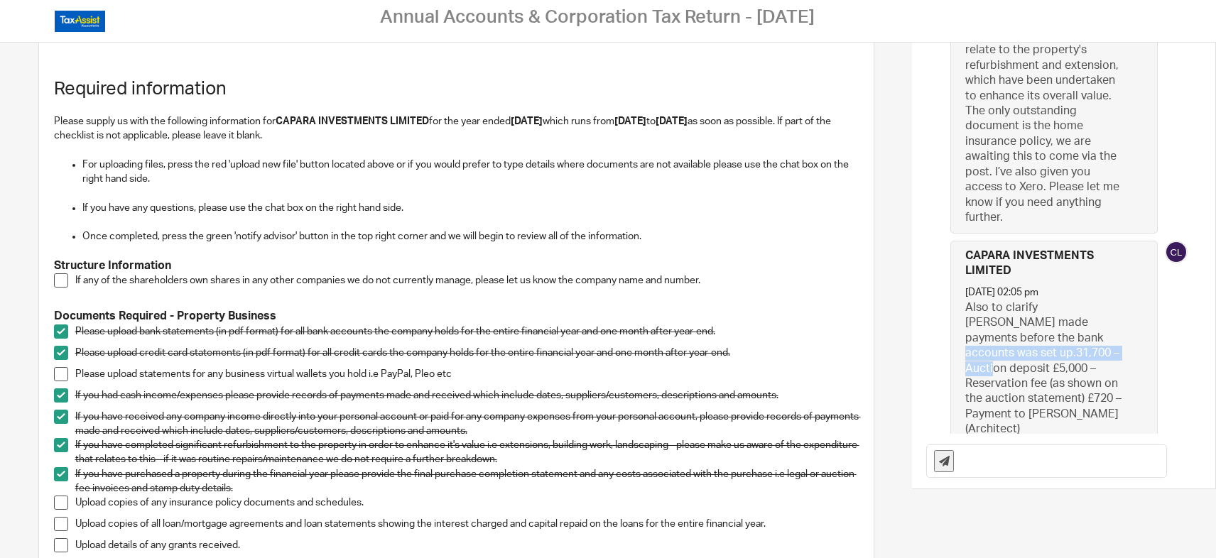
drag, startPoint x: 1057, startPoint y: 312, endPoint x: 958, endPoint y: 347, distance: 104.7
click at [966, 347] on p "Also to clarify Amarjit made payments before the bank accounts was set up.31,70…" at bounding box center [1047, 369] width 163 height 137
click at [1062, 328] on p "Also to clarify Amarjit made payments before the bank accounts was set up.31,70…" at bounding box center [1047, 369] width 163 height 137
click at [1097, 242] on img at bounding box center [1176, 252] width 23 height 23
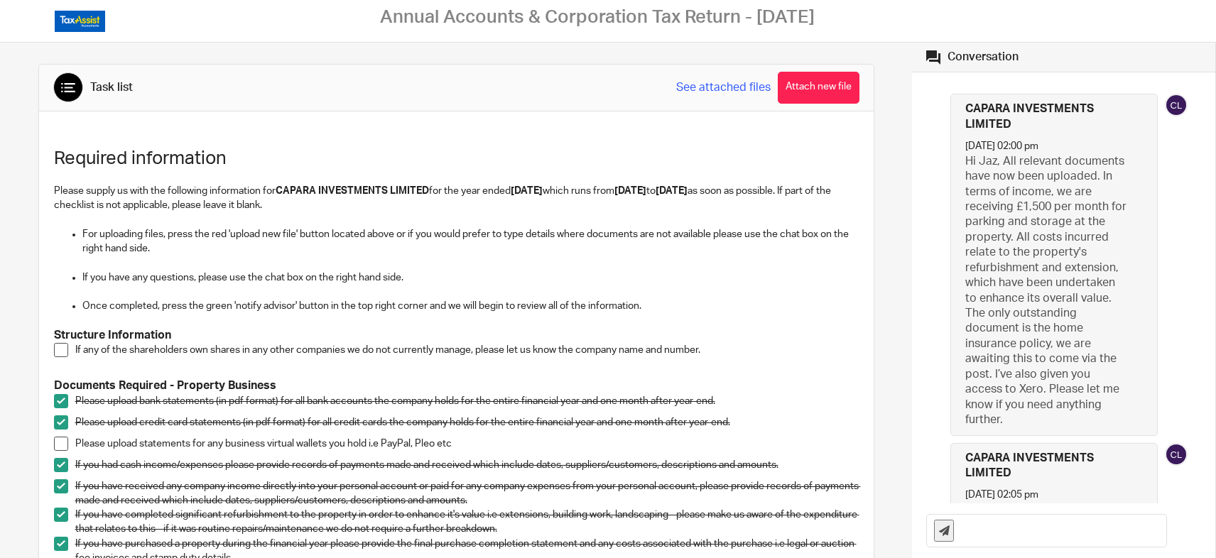
click at [737, 87] on link "See attached files" at bounding box center [723, 88] width 95 height 16
